Goal: Information Seeking & Learning: Learn about a topic

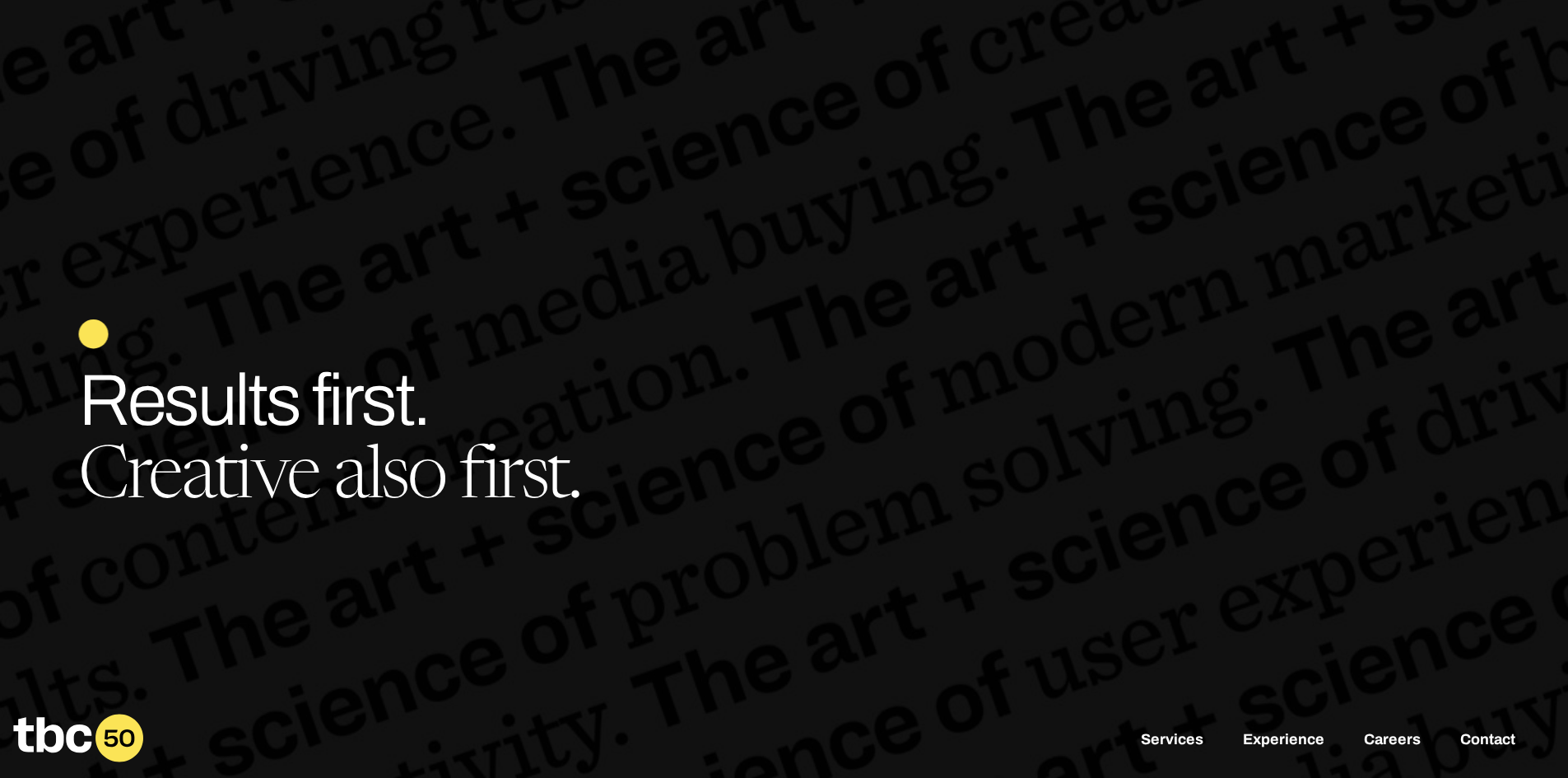
scroll to position [56, 0]
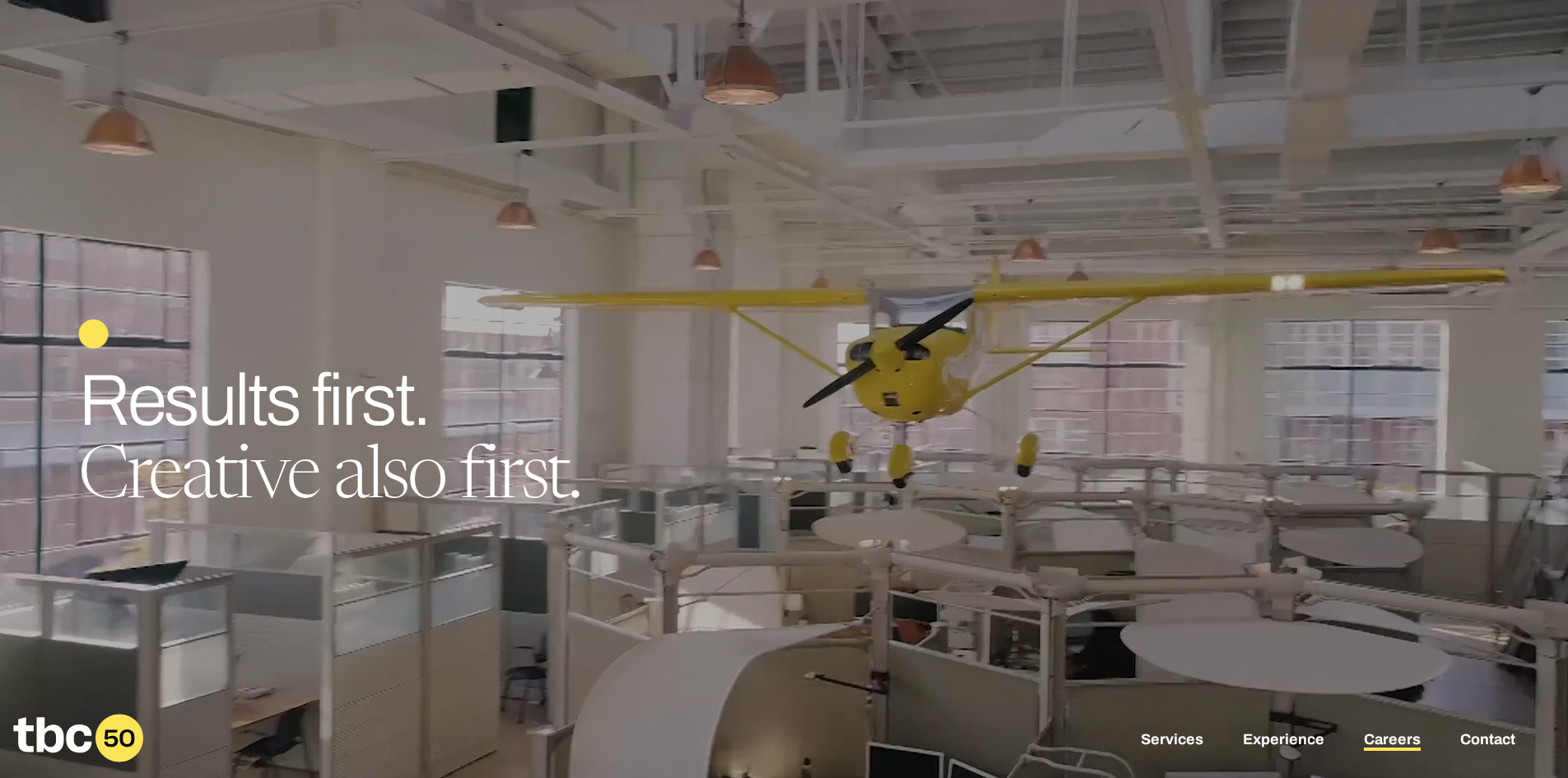
click at [1390, 744] on link "Careers" at bounding box center [1391, 740] width 57 height 20
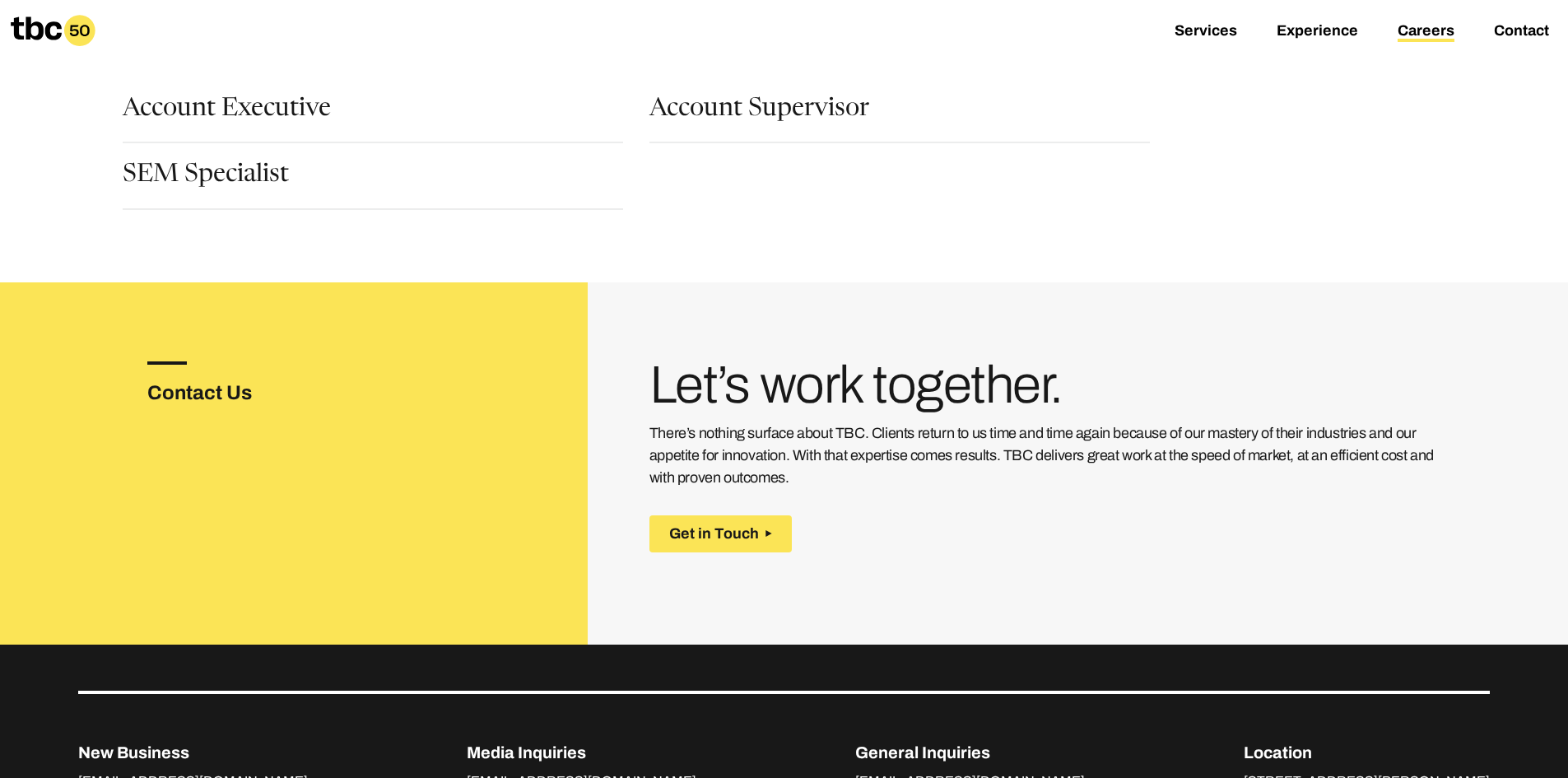
scroll to position [247, 0]
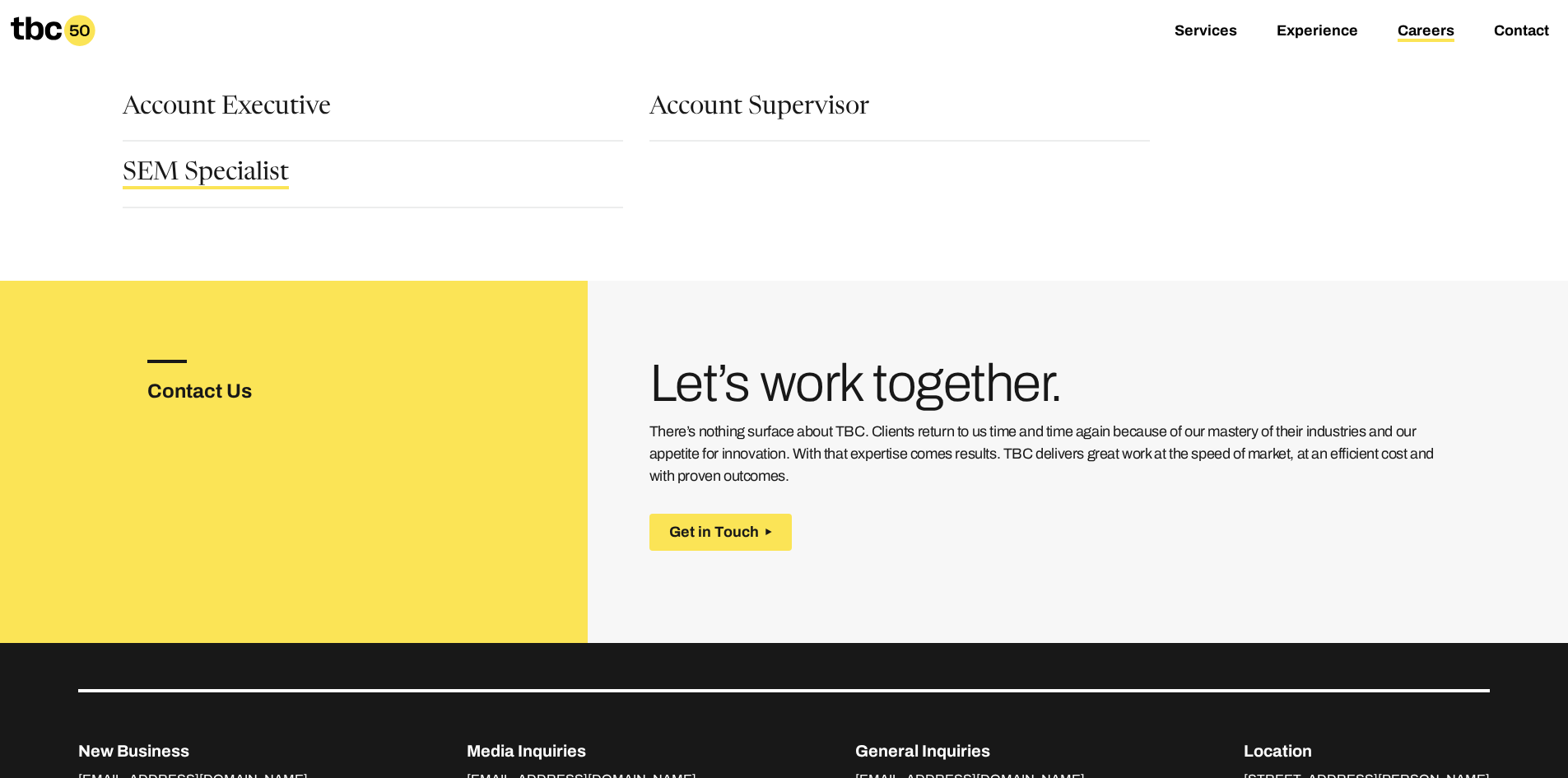
click at [172, 176] on link "SEM Specialist" at bounding box center [205, 176] width 166 height 28
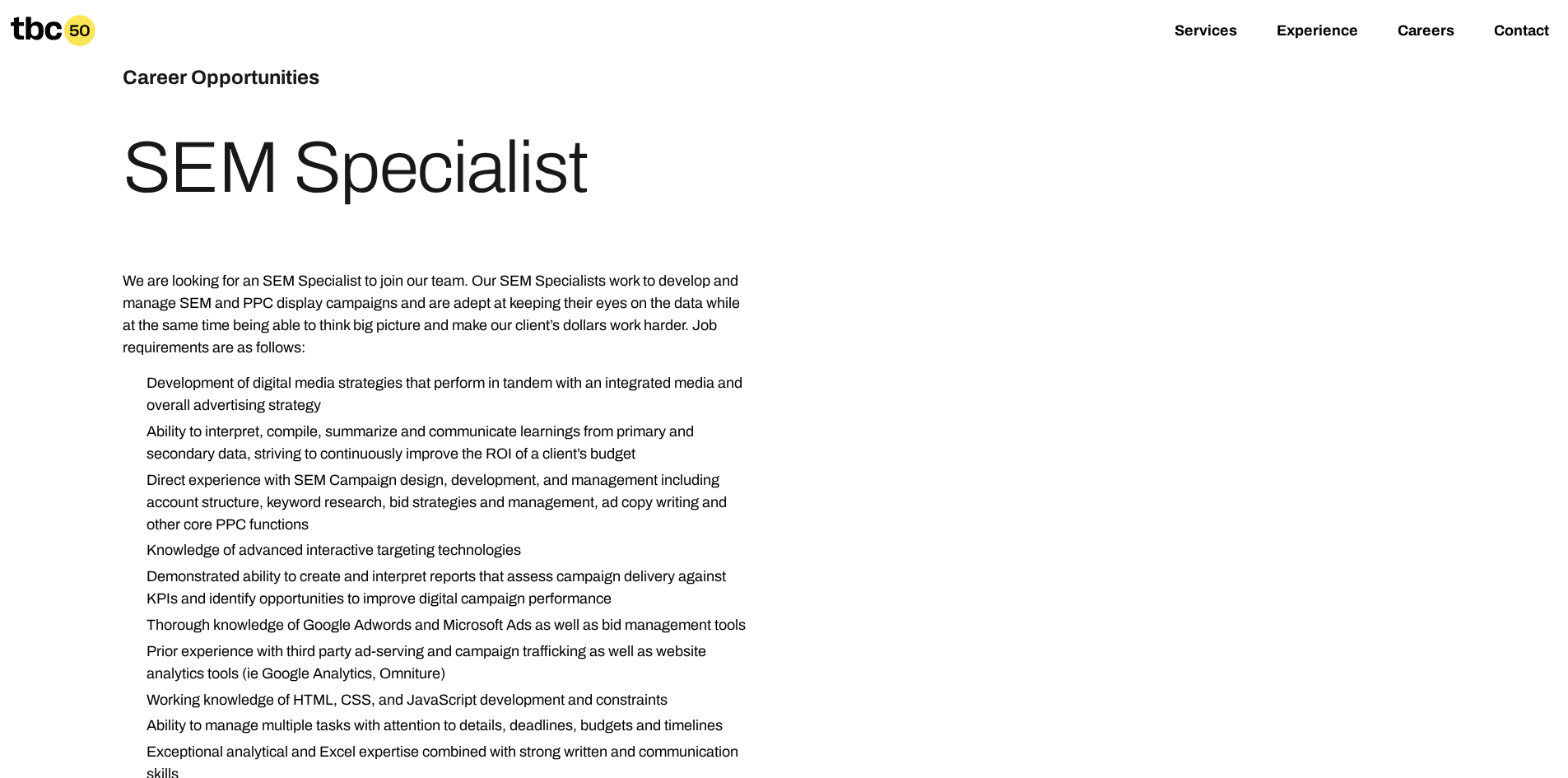
scroll to position [83, 0]
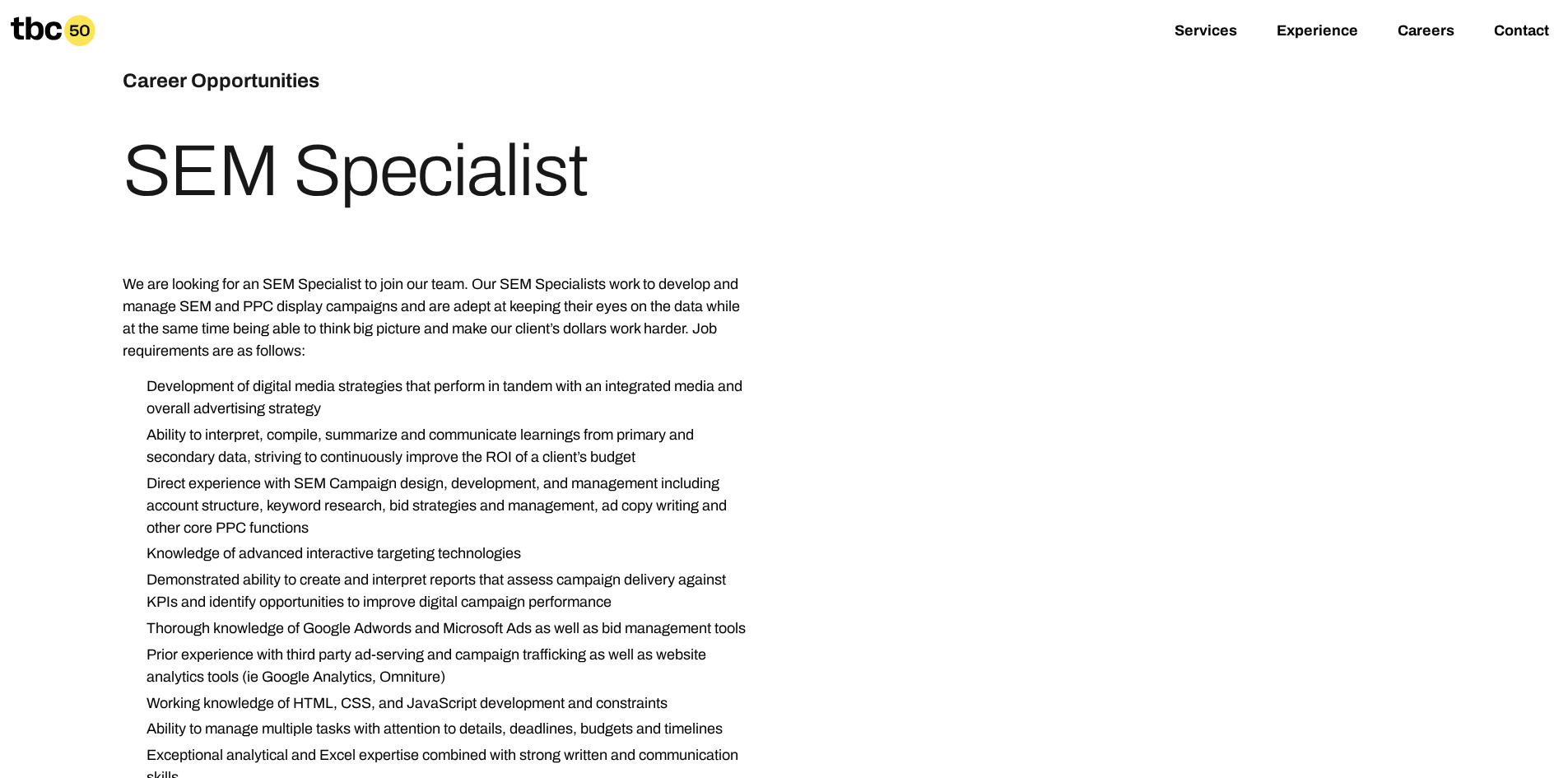
click at [41, 21] on icon at bounding box center [53, 31] width 85 height 32
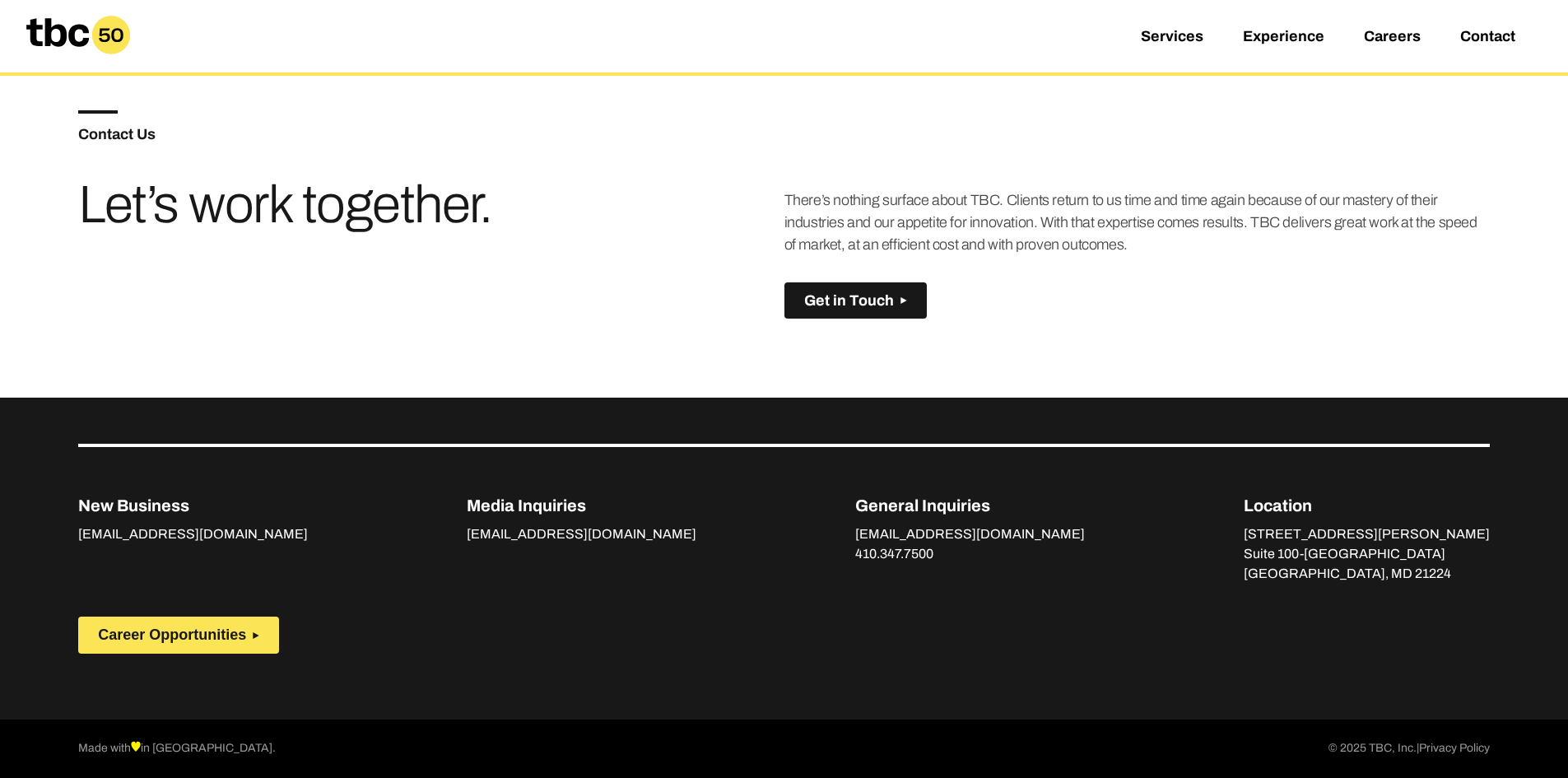
scroll to position [1159, 0]
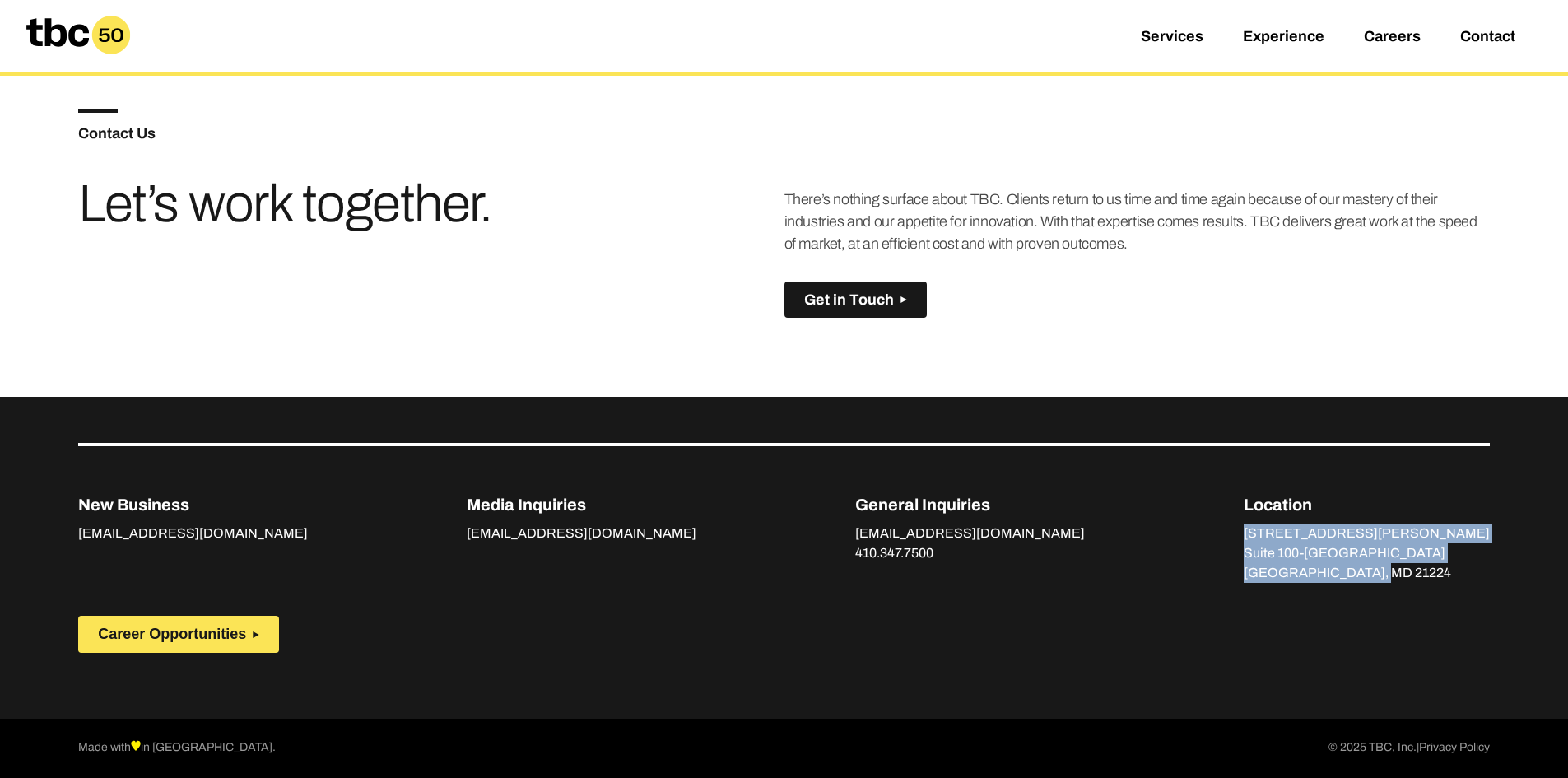
drag, startPoint x: 1315, startPoint y: 530, endPoint x: 1457, endPoint y: 582, distance: 151.2
click at [1457, 582] on div "New Business [EMAIL_ADDRESS][DOMAIN_NAME] Media Inquiries [EMAIL_ADDRESS][DOMAI…" at bounding box center [784, 512] width 1412 height 140
copy div "[STREET_ADDRESS][PERSON_NAME]"
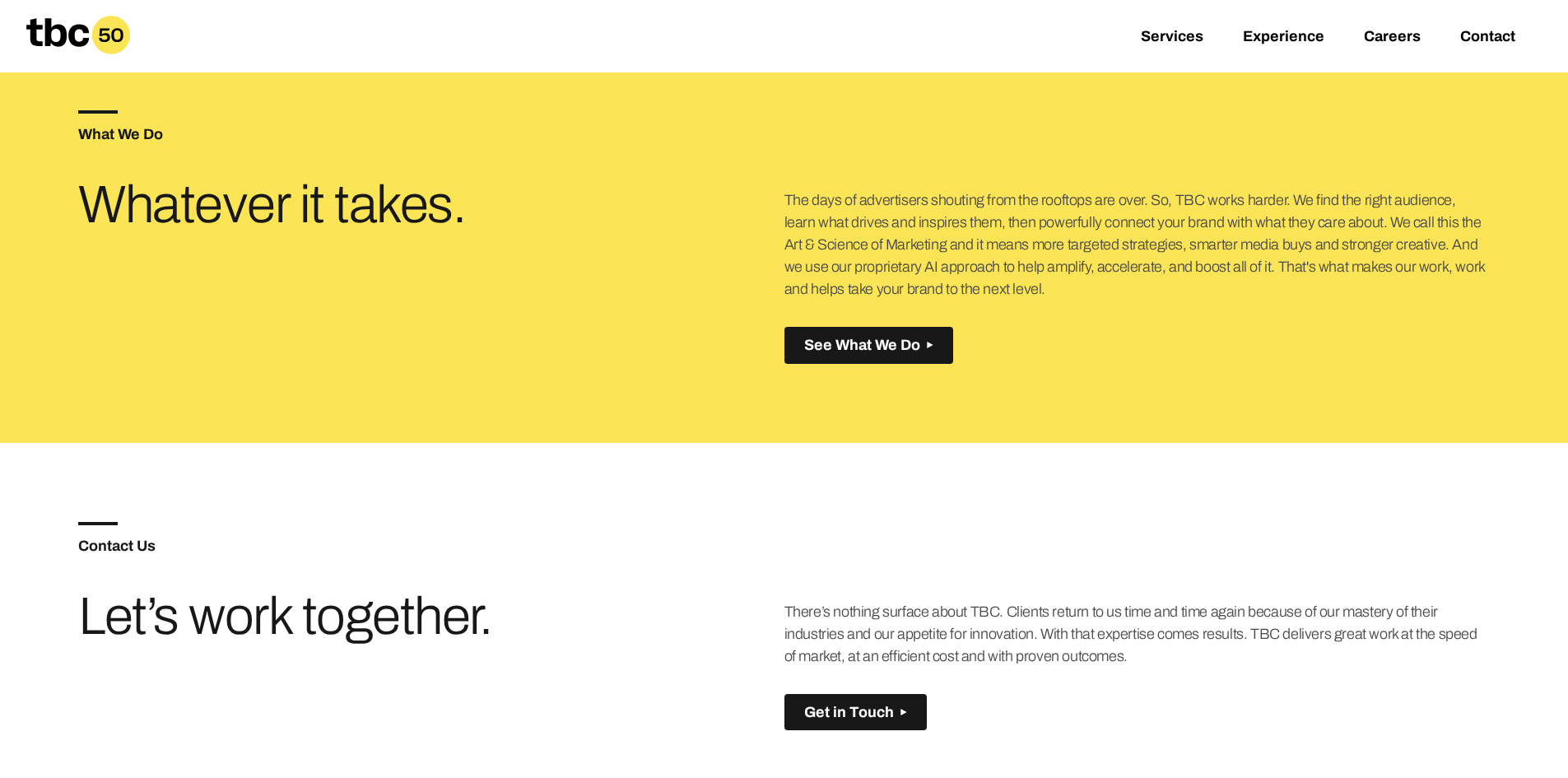
scroll to position [1076, 0]
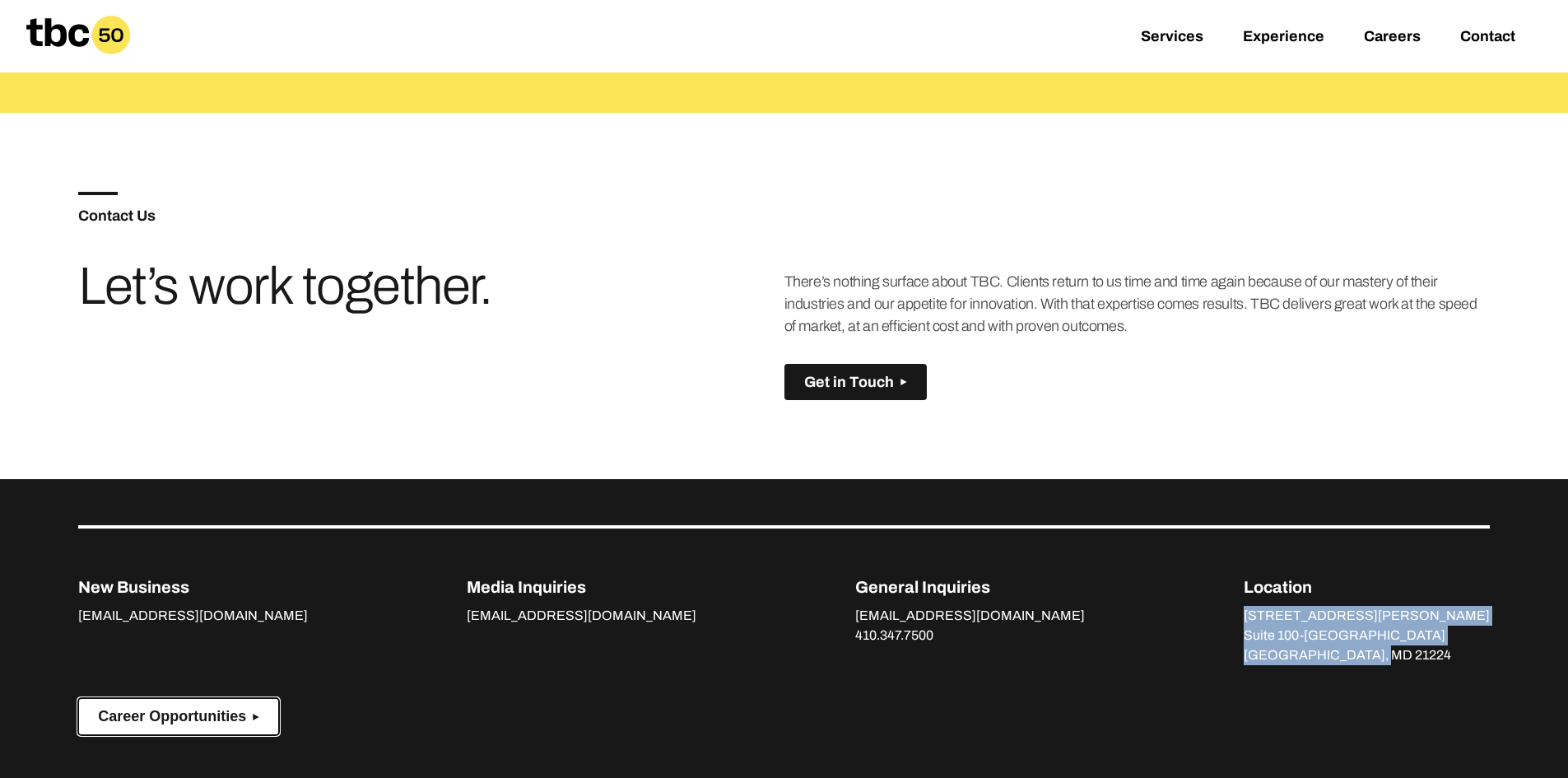
click at [144, 717] on span "Career Opportunities" at bounding box center [171, 717] width 148 height 18
